Goal: Task Accomplishment & Management: Use online tool/utility

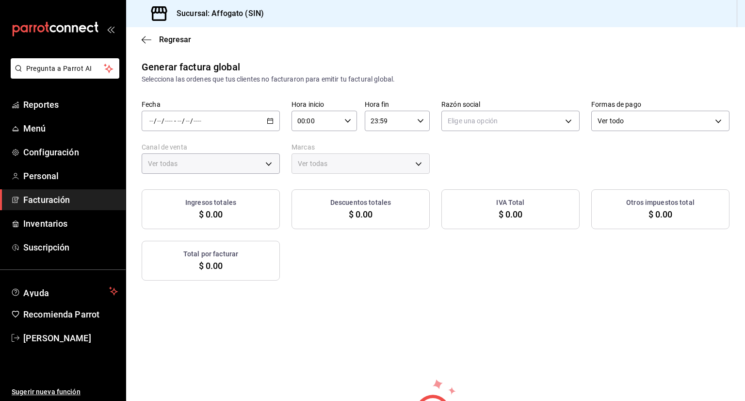
type input "PARROT,UBER_EATS,RAPPI,DIDI_FOOD,ONLINE"
click at [66, 107] on span "Reportes" at bounding box center [70, 104] width 95 height 13
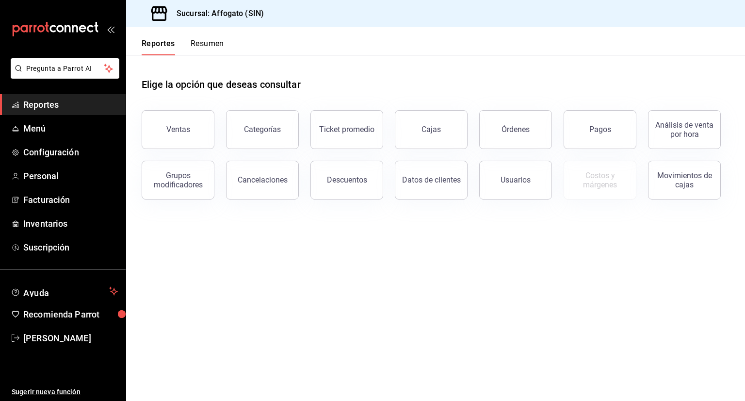
click at [213, 43] on button "Resumen" at bounding box center [207, 47] width 33 height 17
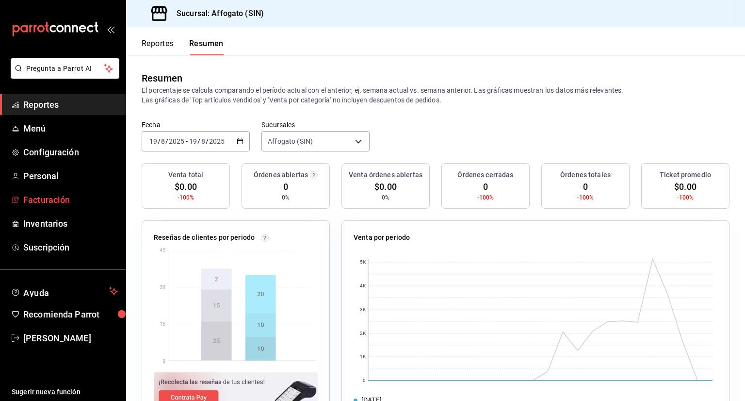
click at [65, 199] on span "Facturación" at bounding box center [70, 199] width 95 height 13
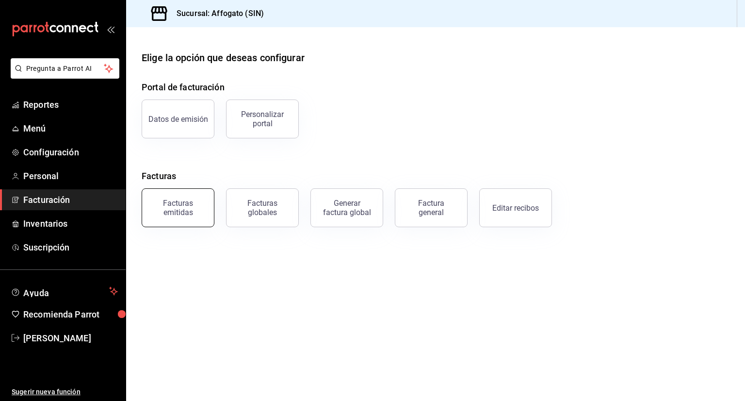
click at [185, 209] on div "Facturas emitidas" at bounding box center [178, 207] width 60 height 18
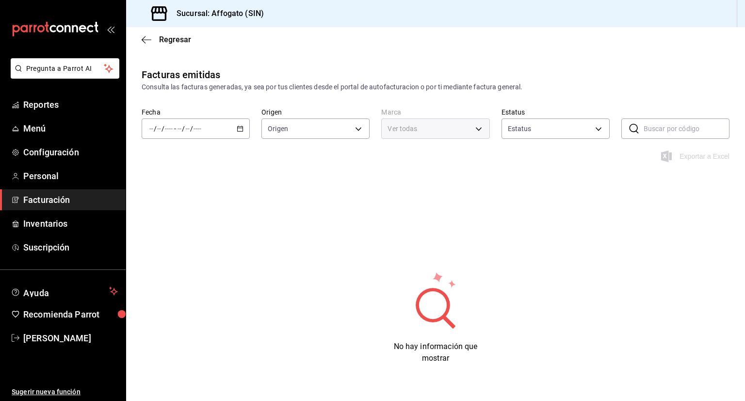
type input "ORDER_INVOICE,GENERAL_INVOICE"
type input "ACTIVE,PENDING_CANCELLATION,CANCELLED,PRE_CANCELLED"
type input "bbc168be-d95f-4a83-8cf4-7438ee6b39ac"
click at [237, 129] on \(Stroke\) "button" at bounding box center [240, 128] width 6 height 5
click at [171, 228] on span "Mes actual" at bounding box center [187, 223] width 75 height 10
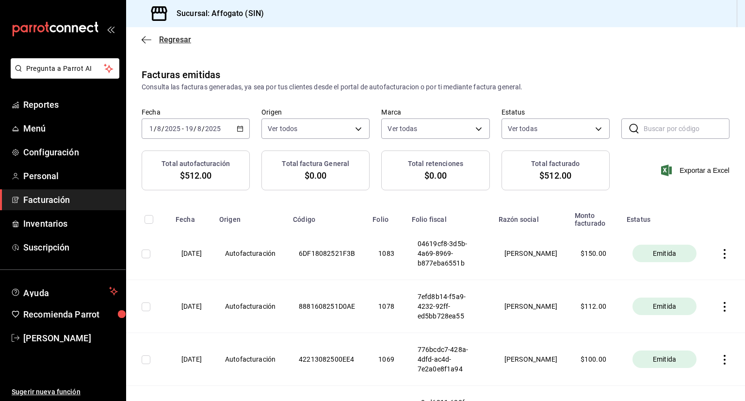
click at [146, 39] on icon "button" at bounding box center [147, 39] width 10 height 0
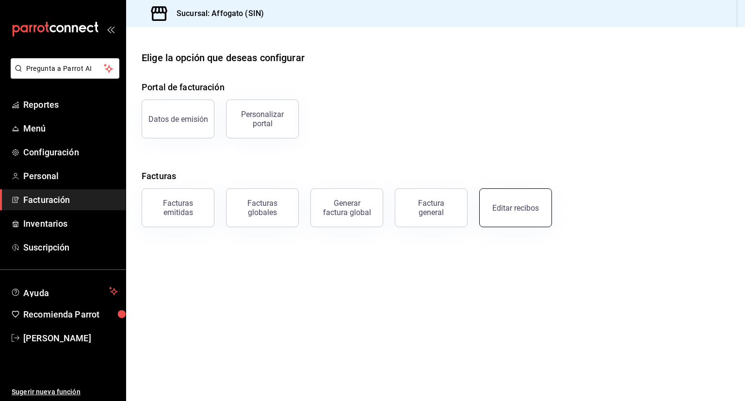
click at [516, 208] on div "Editar recibos" at bounding box center [516, 207] width 47 height 9
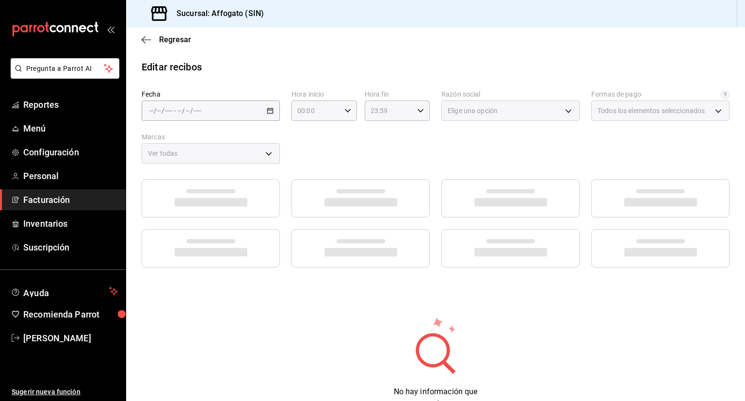
type input "1db67f47-450b-4ae6-8e35-7ef6388c7fc5"
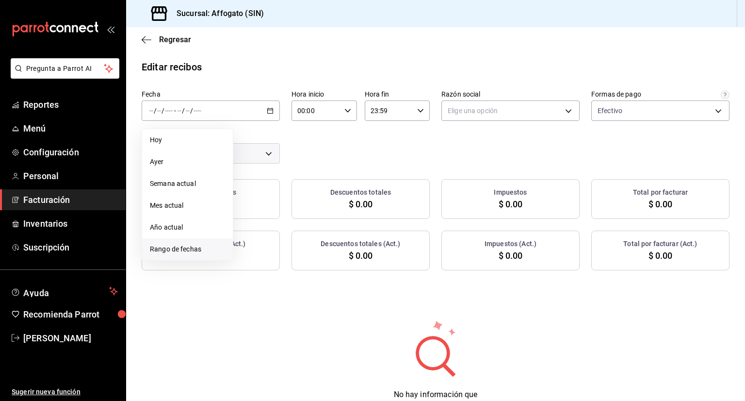
click at [173, 252] on span "Rango de fechas" at bounding box center [187, 249] width 75 height 10
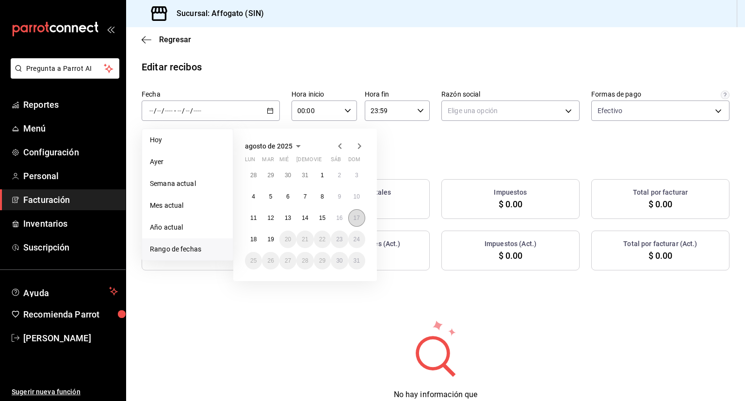
click at [354, 216] on abbr "17" at bounding box center [357, 218] width 6 height 7
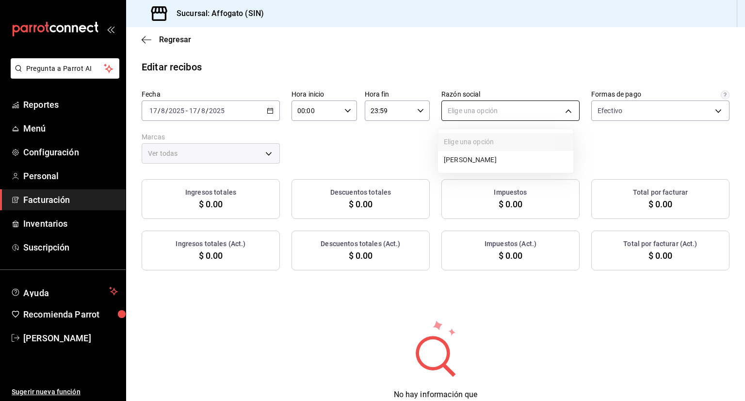
click at [563, 108] on body "Pregunta a Parrot AI Reportes Menú Configuración Personal Facturación Inventari…" at bounding box center [372, 200] width 745 height 401
click at [509, 160] on li "[PERSON_NAME]" at bounding box center [505, 160] width 135 height 18
type input "75c015e8-5138-4c17-886d-1abe1406d2d4"
type input "bbc168be-d95f-4a83-8cf4-7438ee6b39ac"
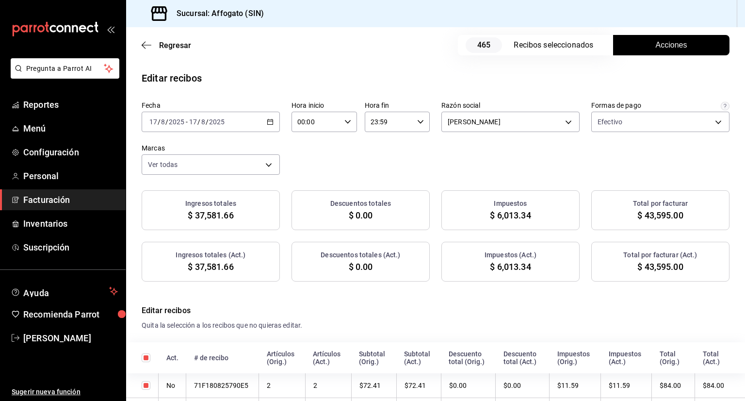
click at [662, 41] on span "Acciones" at bounding box center [672, 45] width 32 height 12
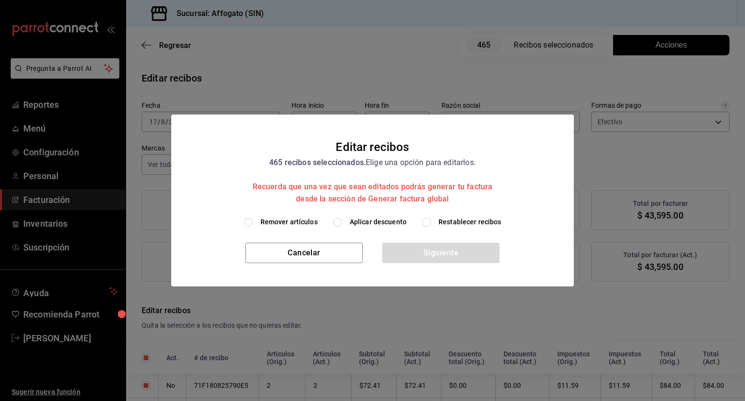
click at [250, 220] on input "Remover artículos" at bounding box center [248, 222] width 9 height 9
radio input "true"
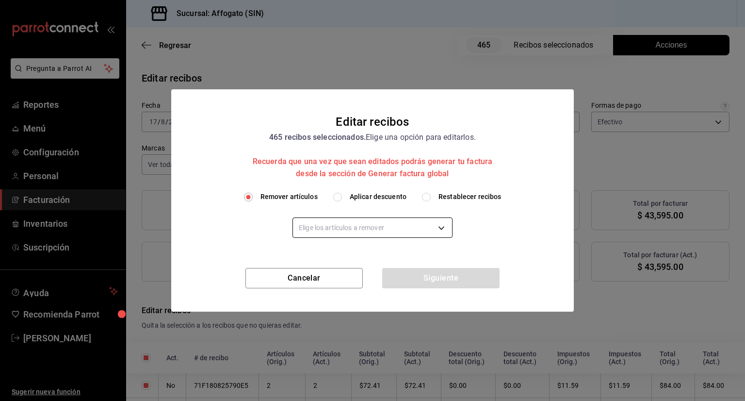
click at [439, 228] on body "Pregunta a Parrot AI Reportes Menú Configuración Personal Facturación Inventari…" at bounding box center [372, 200] width 745 height 401
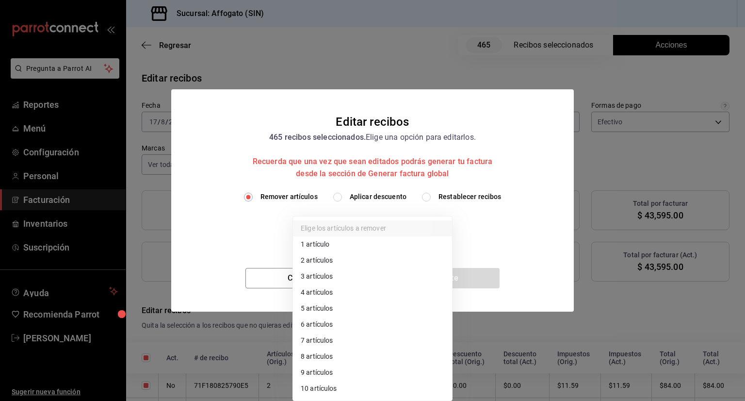
click at [343, 244] on li "1 artículo" at bounding box center [372, 244] width 159 height 16
type input "1"
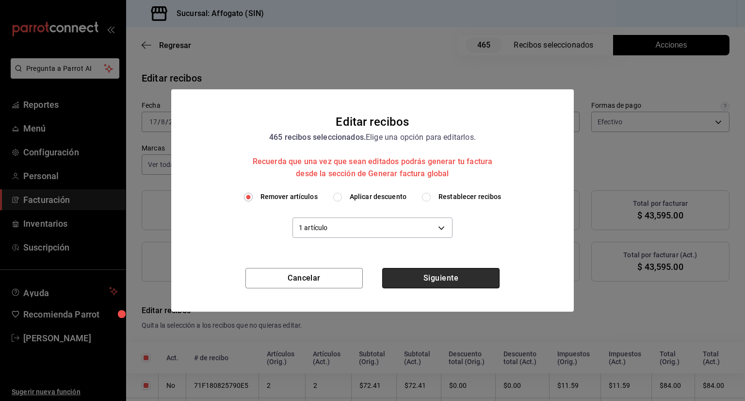
click at [454, 279] on button "Siguiente" at bounding box center [440, 278] width 117 height 20
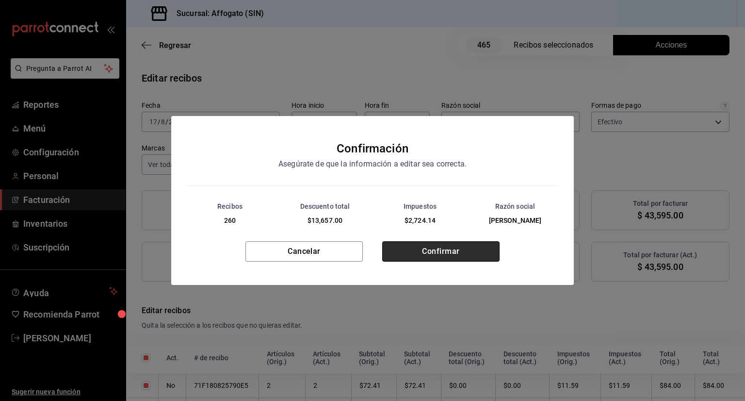
click at [451, 247] on button "Confirmar" at bounding box center [440, 251] width 117 height 20
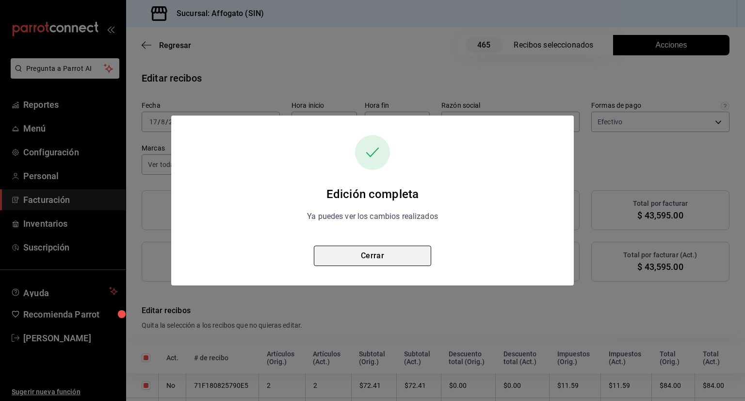
click at [379, 255] on button "Cerrar" at bounding box center [372, 256] width 117 height 20
